Goal: Use online tool/utility: Utilize a website feature to perform a specific function

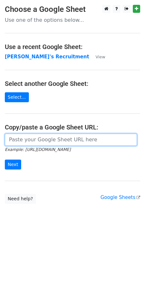
click at [50, 141] on input "url" at bounding box center [71, 140] width 132 height 12
paste input "https://docs.google.com/spreadsheets/d/1Cr9APMfEyBzomlp0d5nIDRAmjV2mnvwC1MH092O…"
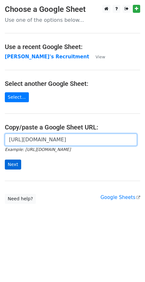
type input "https://docs.google.com/spreadsheets/d/1Cr9APMfEyBzomlp0d5nIDRAmjV2mnvwC1MH092O…"
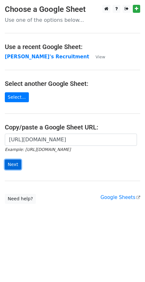
click at [14, 166] on input "Next" at bounding box center [13, 164] width 16 height 10
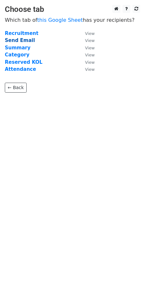
click at [25, 40] on strong "Send Email" at bounding box center [20, 40] width 30 height 6
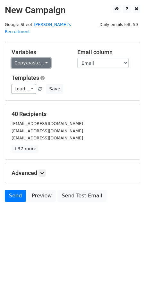
click at [44, 58] on link "Copy/paste..." at bounding box center [31, 63] width 39 height 10
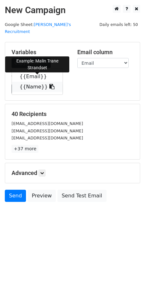
click at [49, 84] on icon at bounding box center [51, 86] width 5 height 5
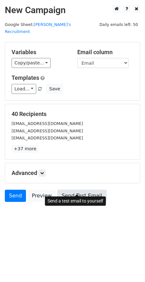
click at [84, 190] on link "Send Test Email" at bounding box center [81, 196] width 49 height 12
